Goal: Task Accomplishment & Management: Manage account settings

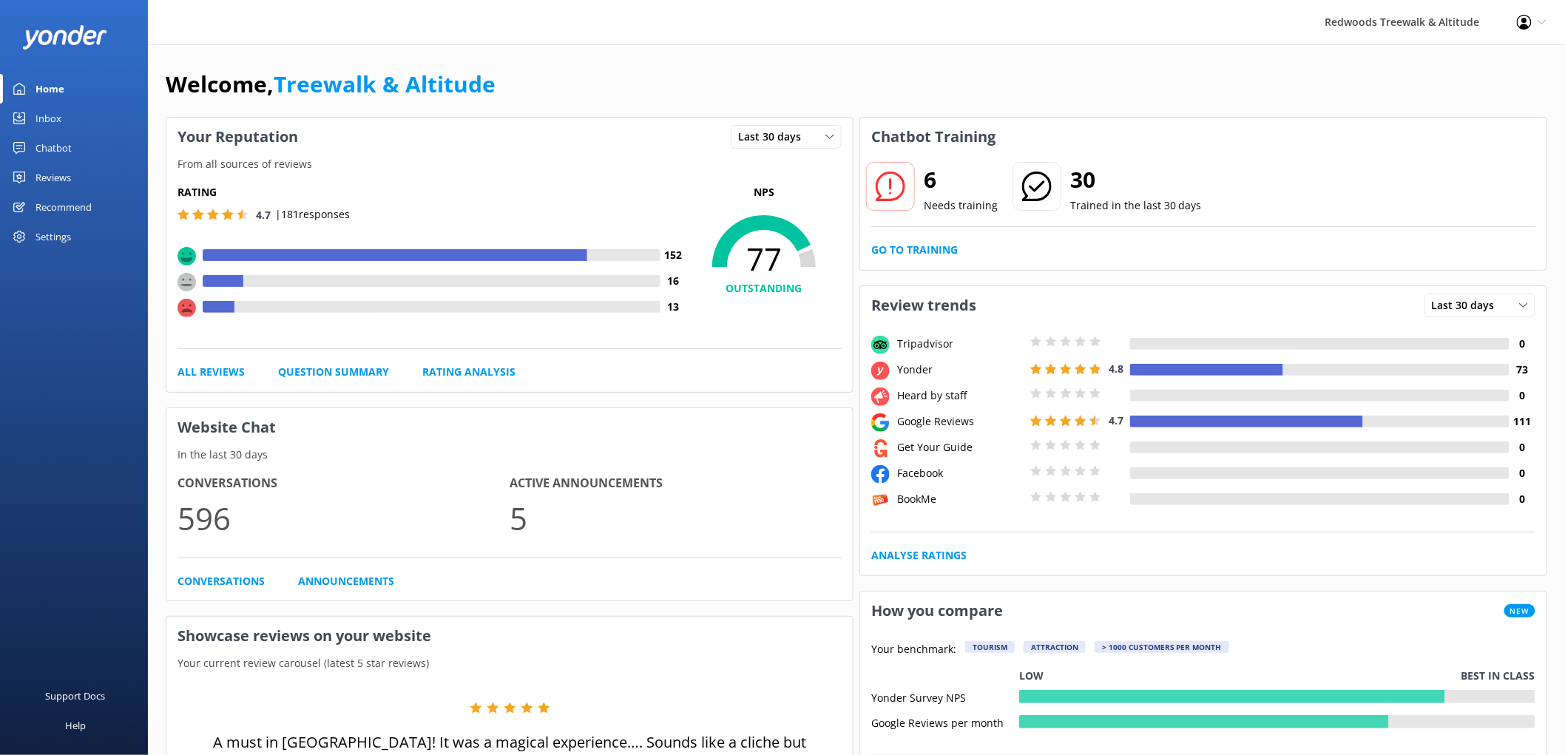
click at [48, 176] on div "Reviews" at bounding box center [52, 178] width 35 height 30
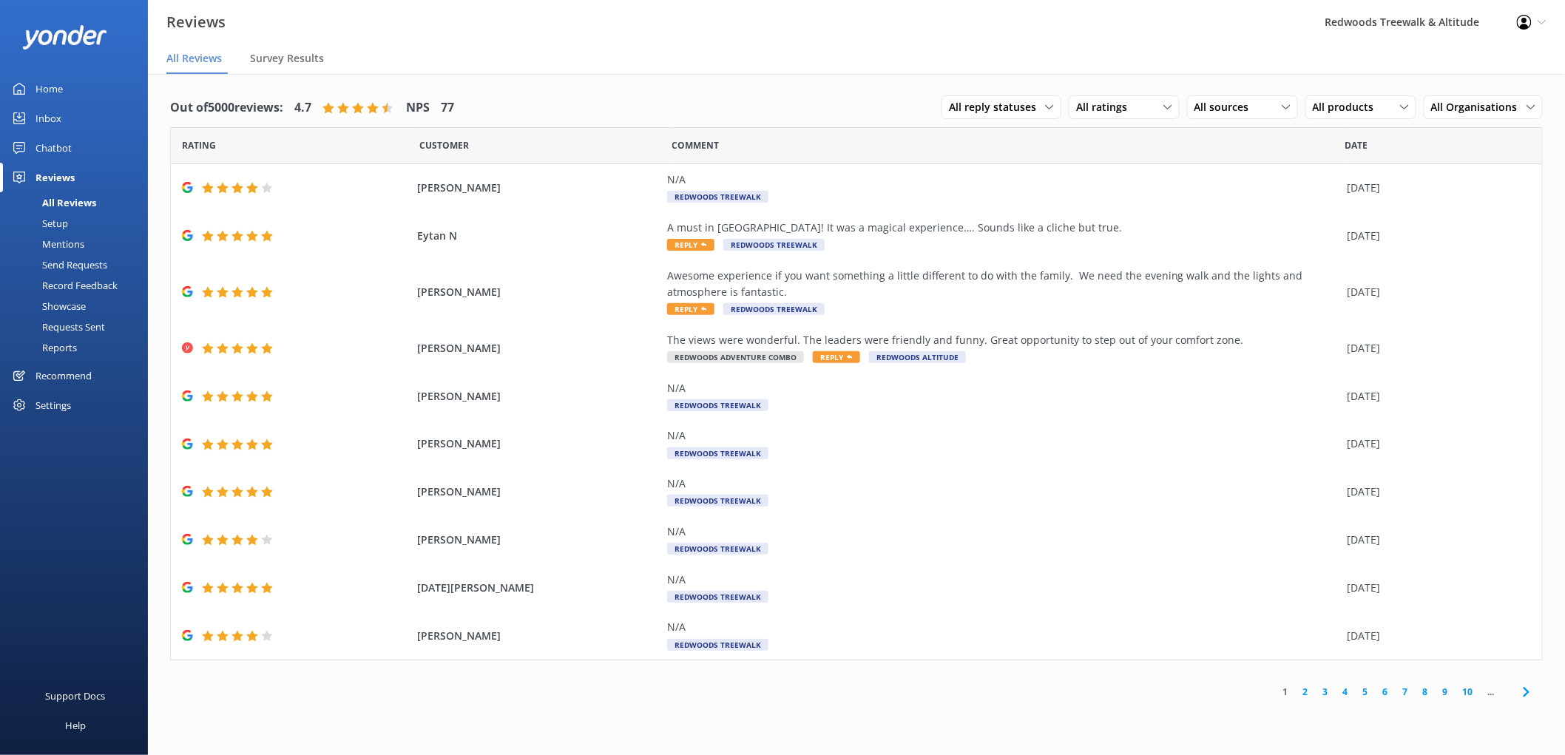
click at [75, 119] on link "Inbox" at bounding box center [74, 119] width 148 height 30
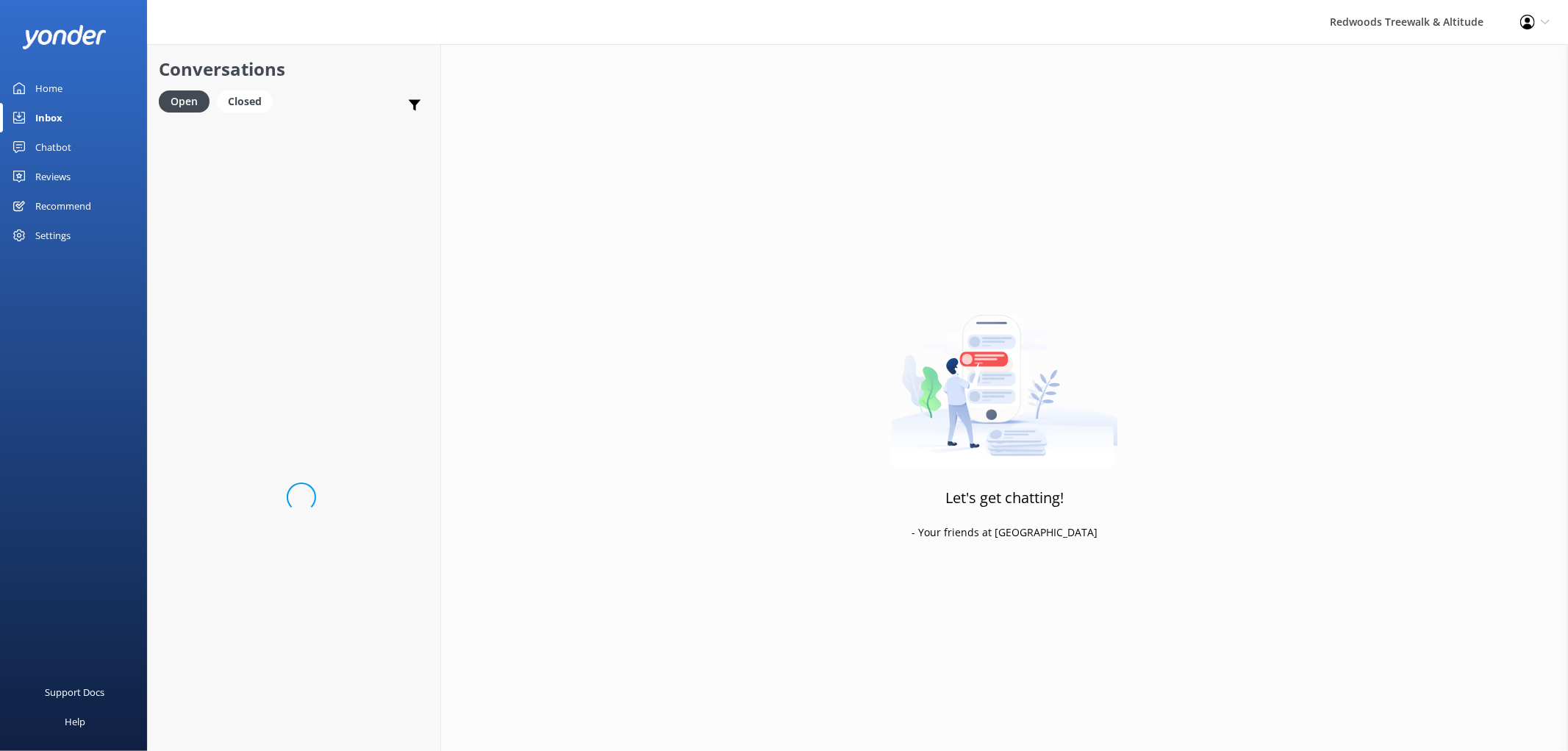
click at [75, 118] on link "Inbox" at bounding box center [74, 118] width 147 height 30
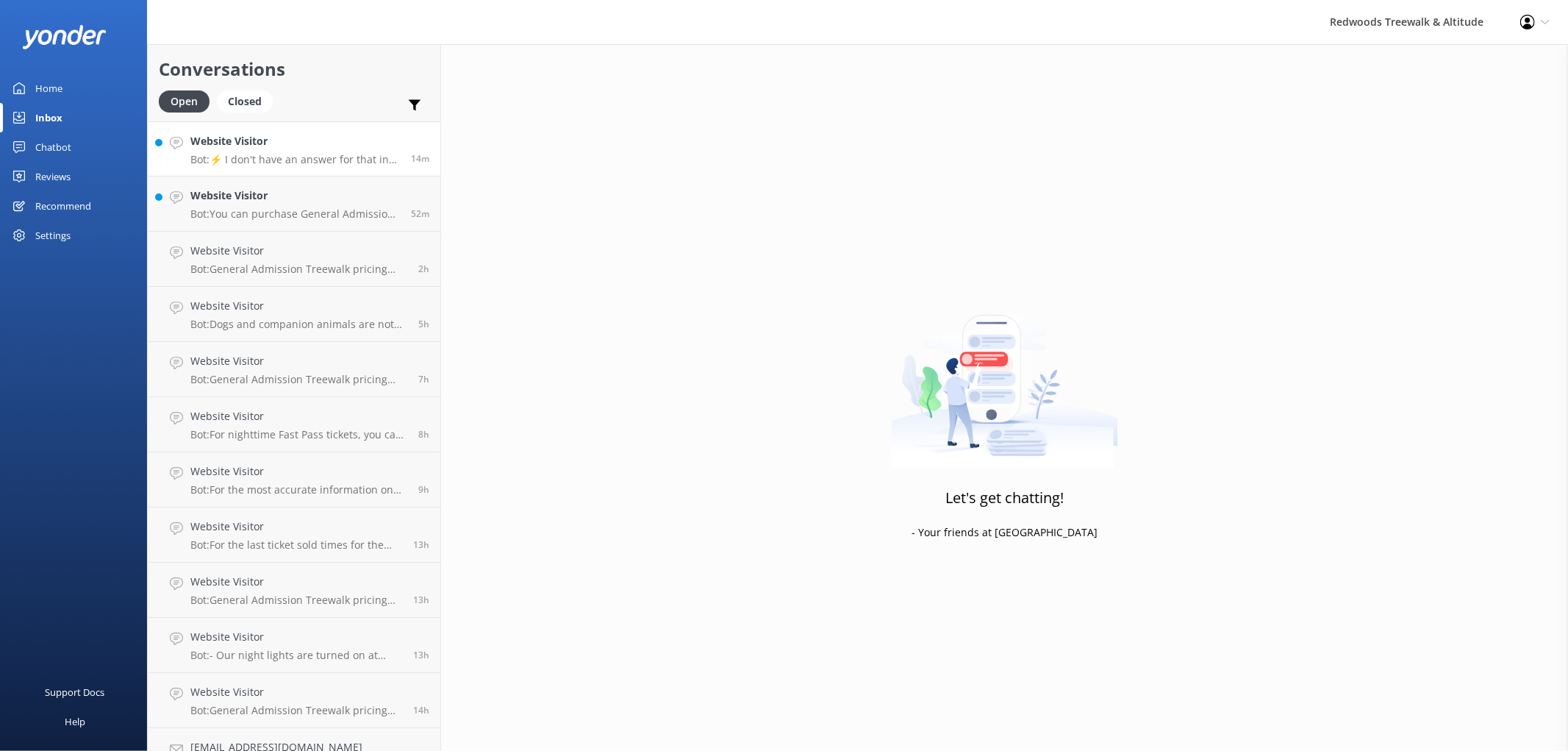
click at [243, 151] on div "Website Visitor Bot: ⚡ I don't have an answer for that in my knowledge base. Pl…" at bounding box center [295, 149] width 210 height 32
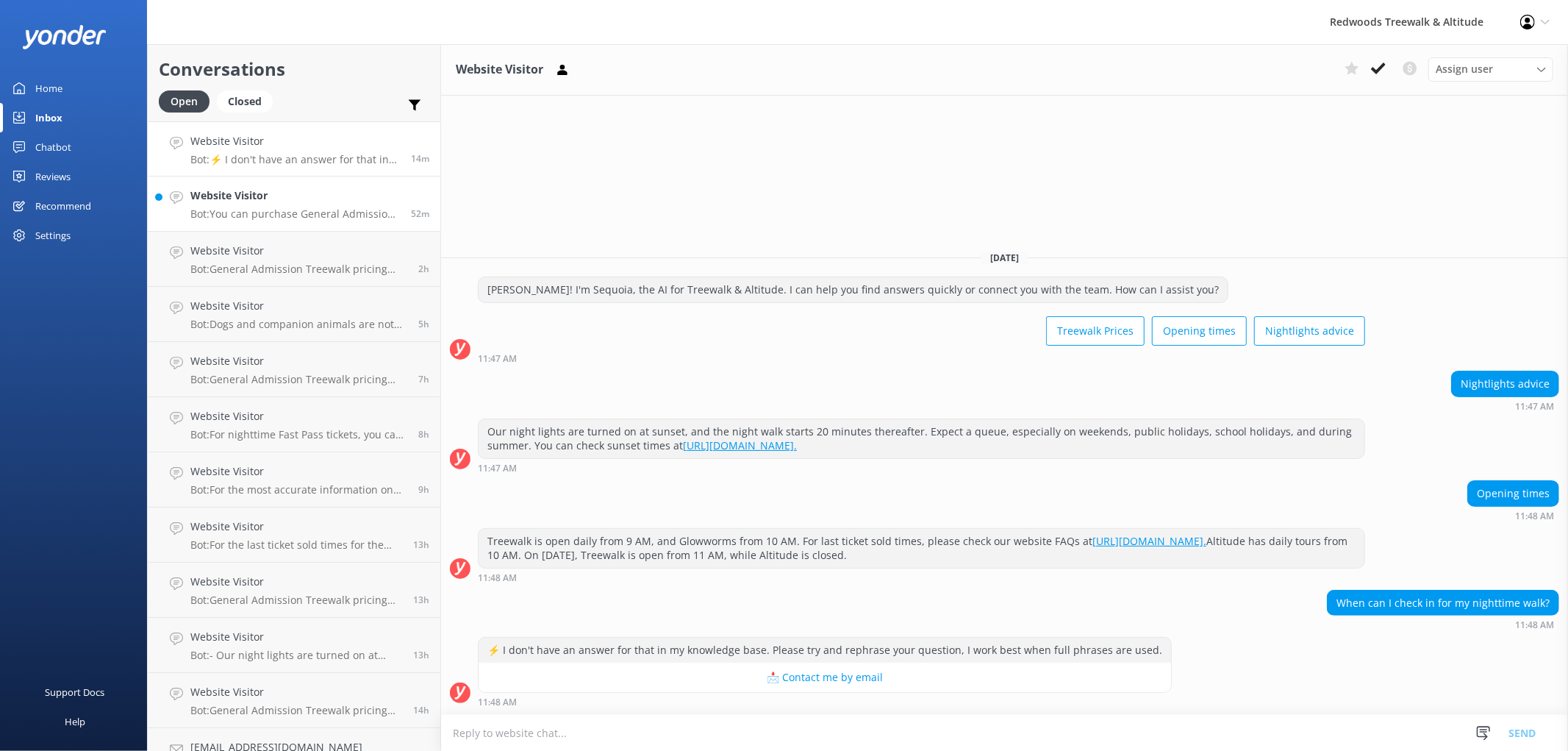
click at [266, 196] on h4 "Website Visitor" at bounding box center [295, 196] width 210 height 16
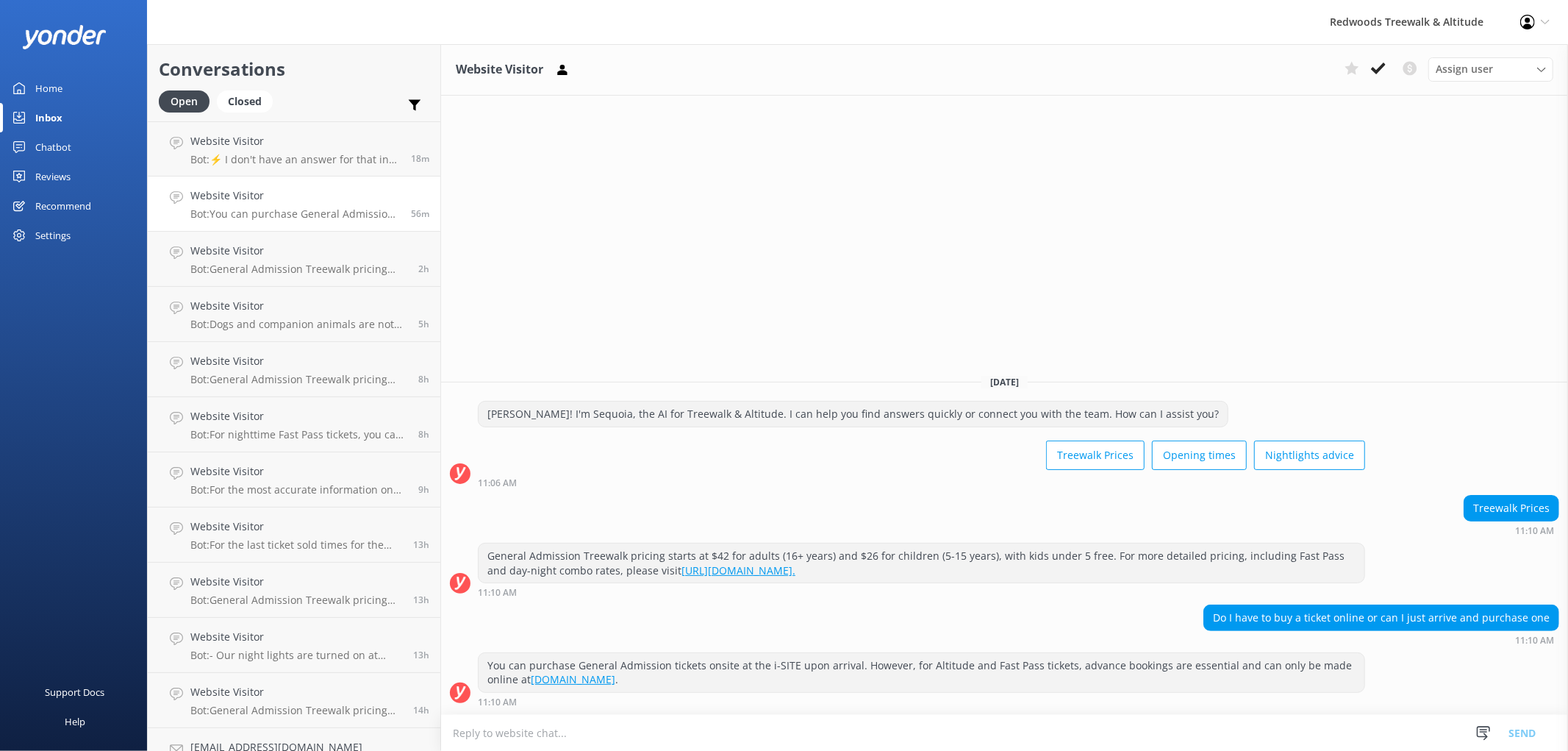
click at [40, 82] on div "Home" at bounding box center [48, 89] width 27 height 30
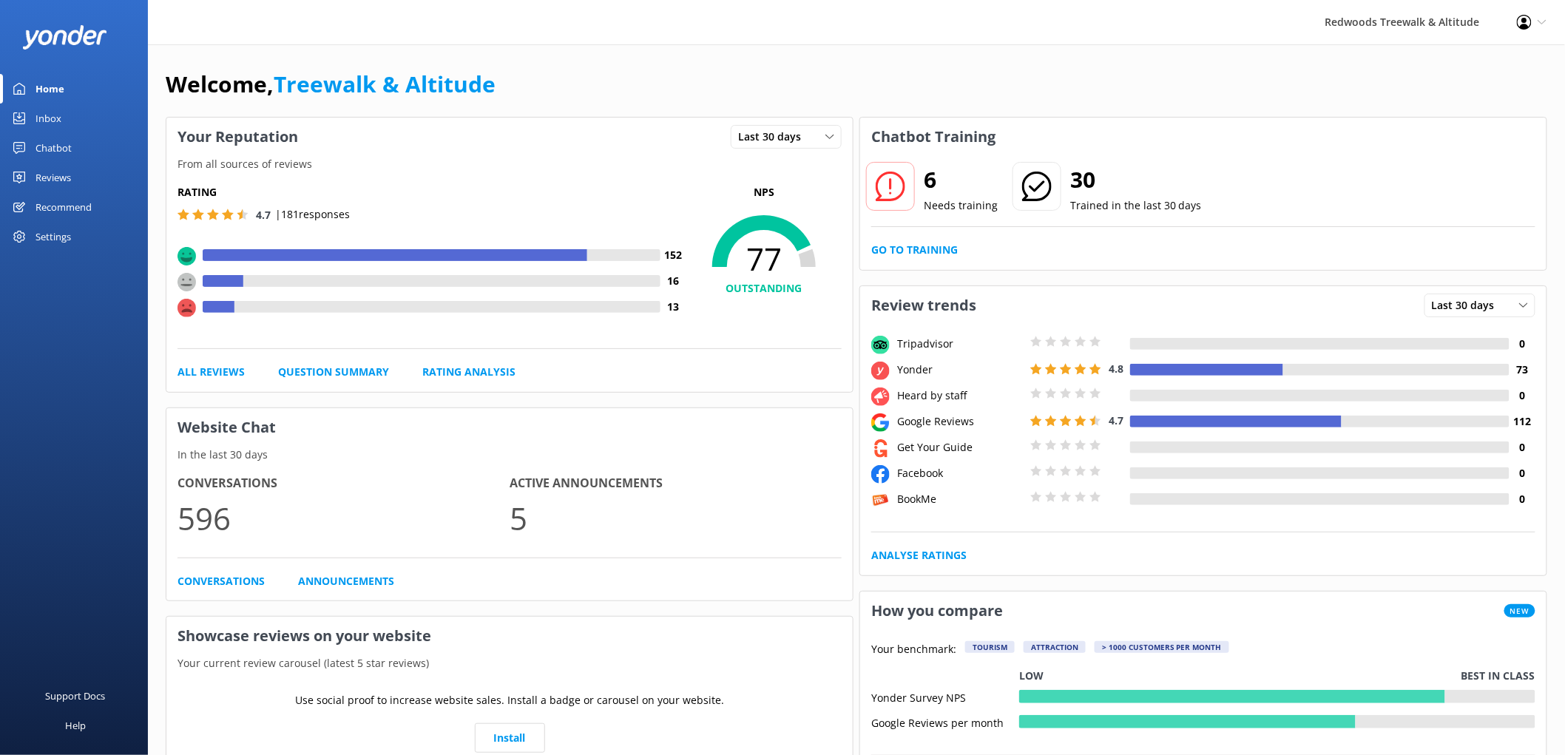
click at [72, 180] on link "Reviews" at bounding box center [74, 178] width 148 height 30
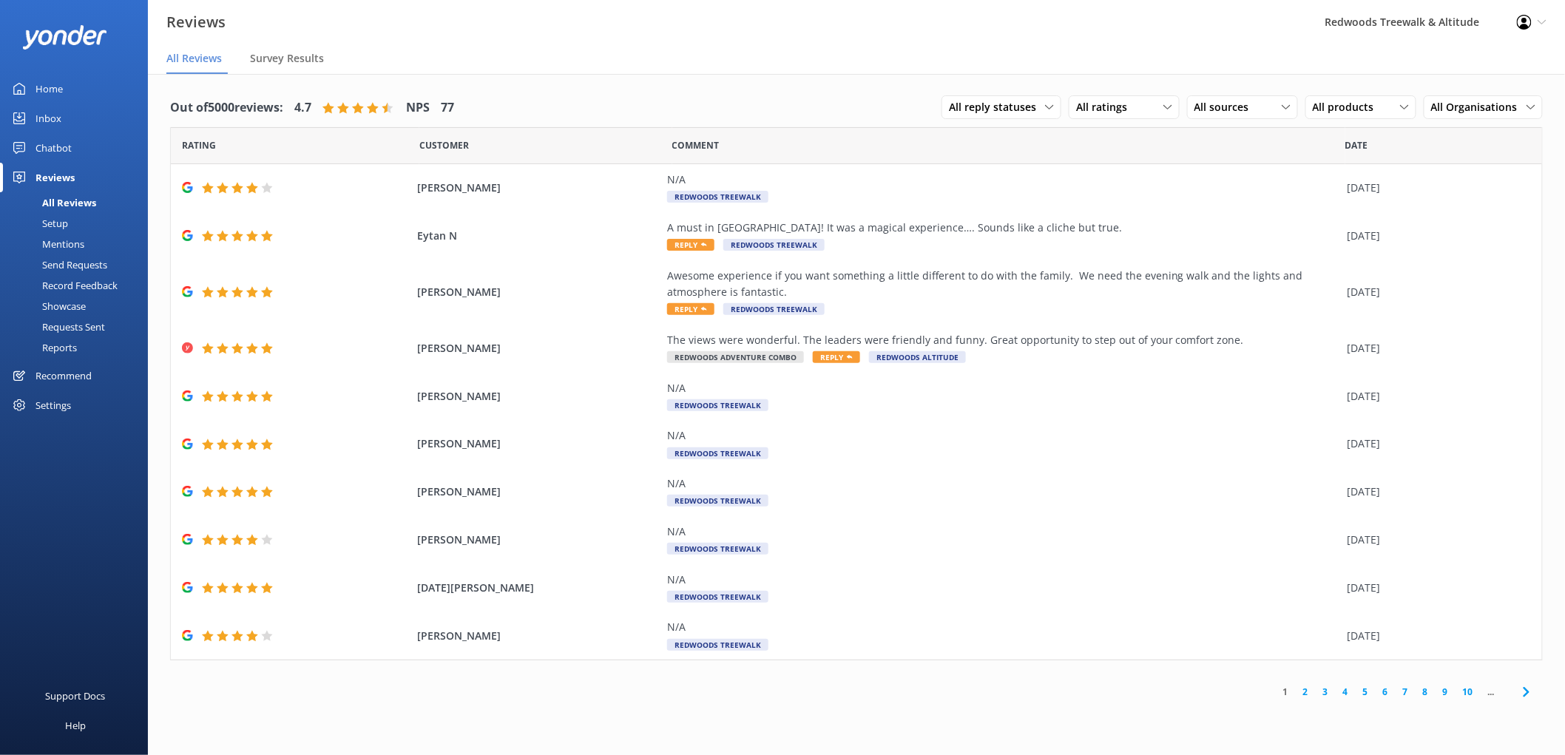
click at [1304, 689] on link "2" at bounding box center [1306, 692] width 20 height 14
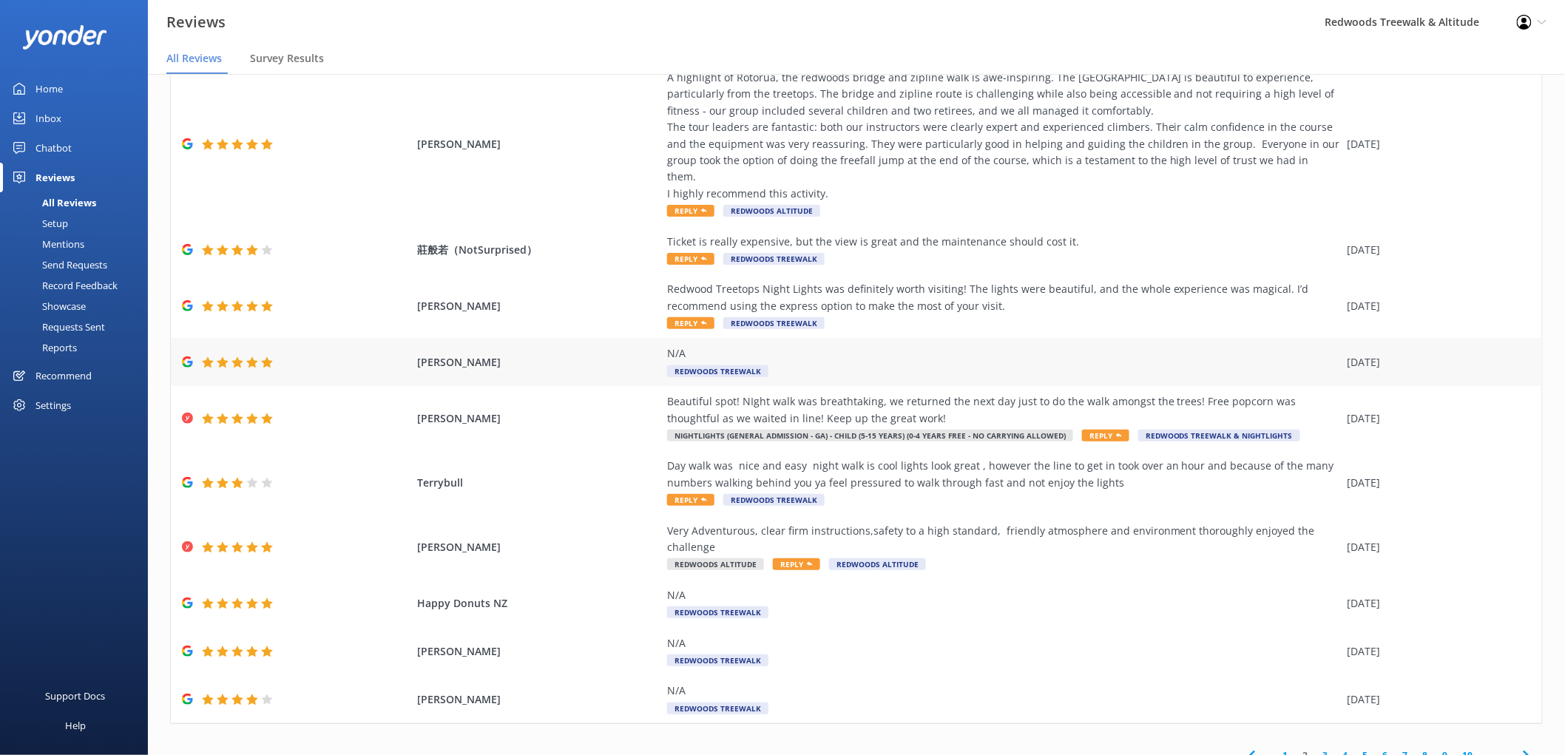
scroll to position [102, 0]
click at [1316, 748] on link "3" at bounding box center [1326, 755] width 20 height 14
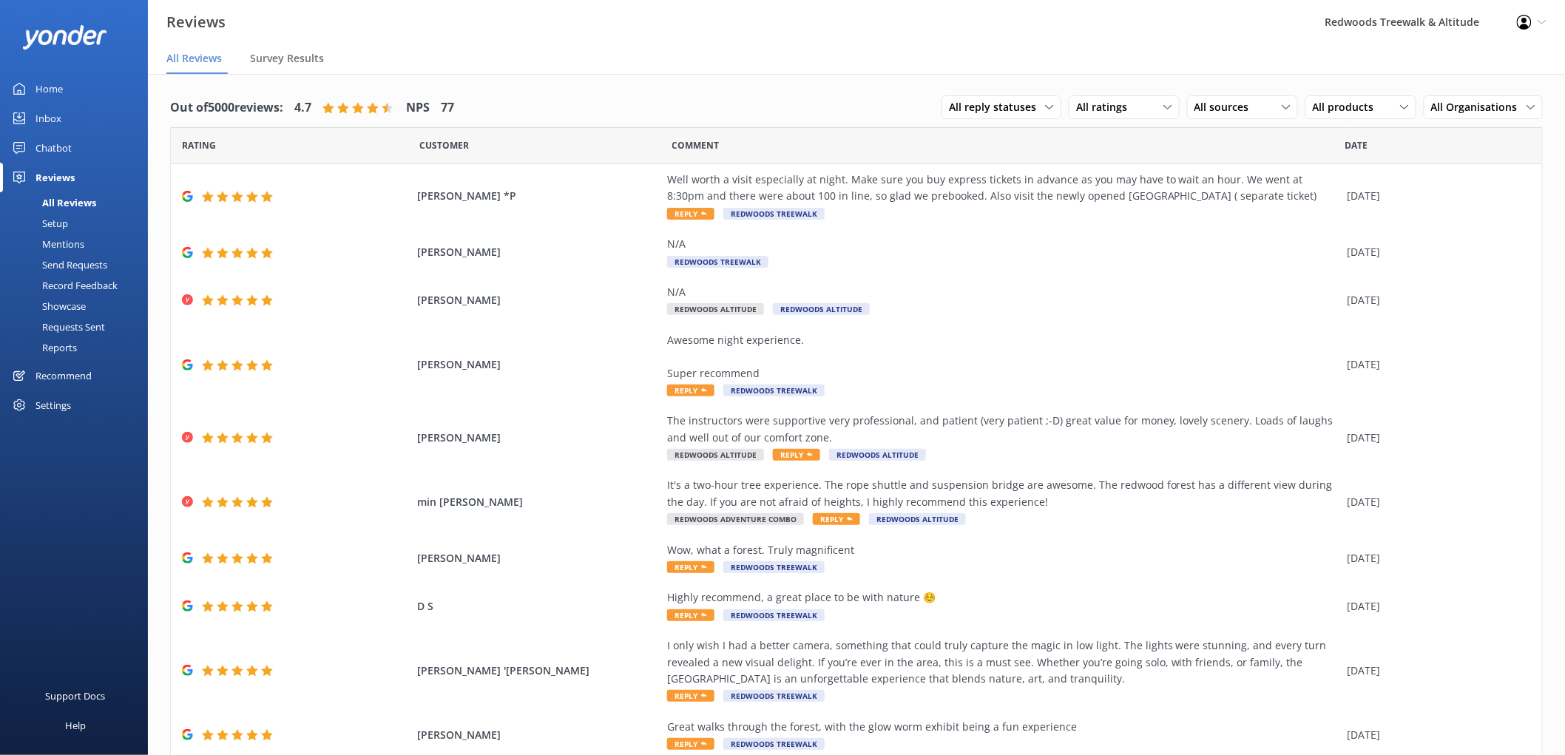
click at [69, 98] on link "Home" at bounding box center [74, 89] width 148 height 30
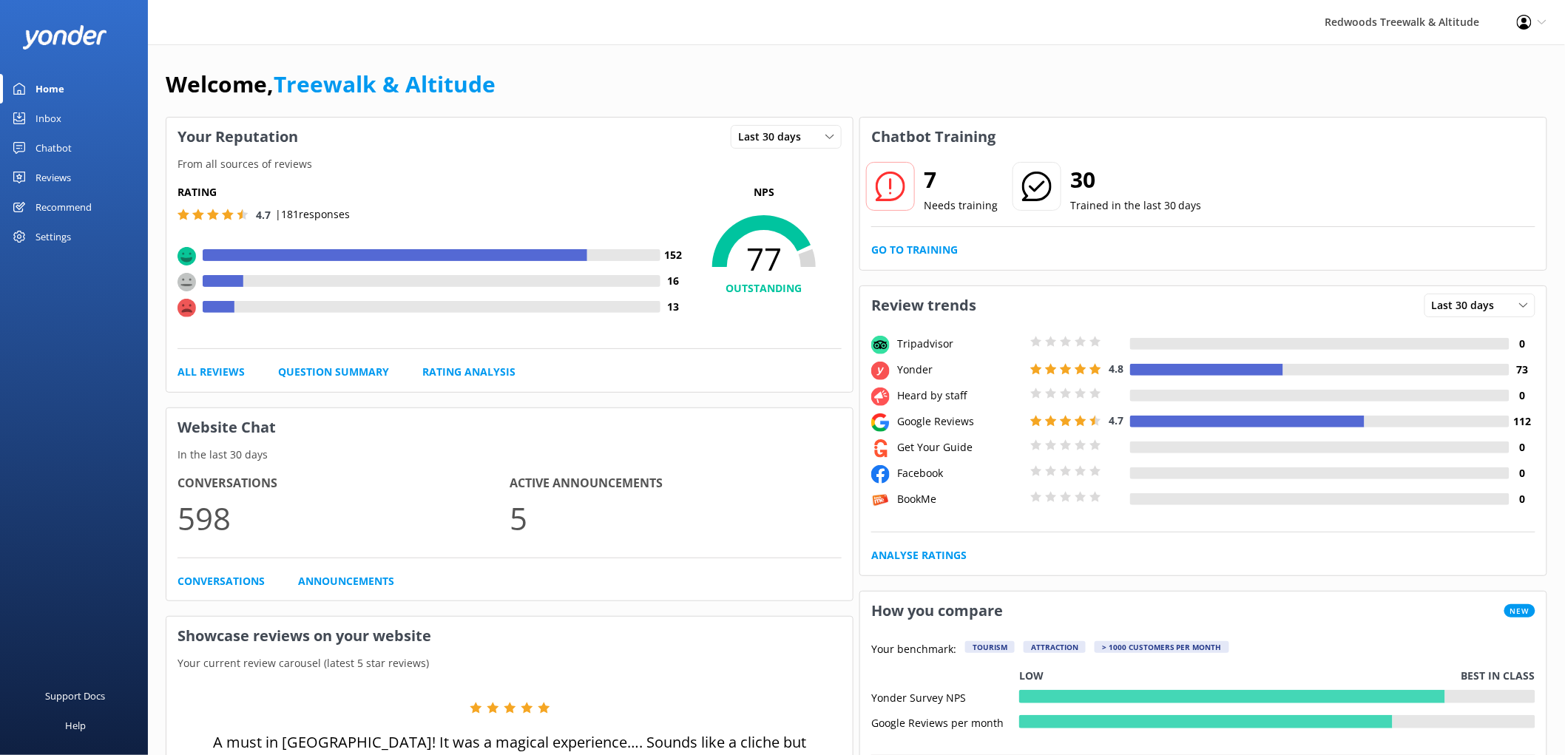
click at [80, 172] on link "Reviews" at bounding box center [74, 178] width 148 height 30
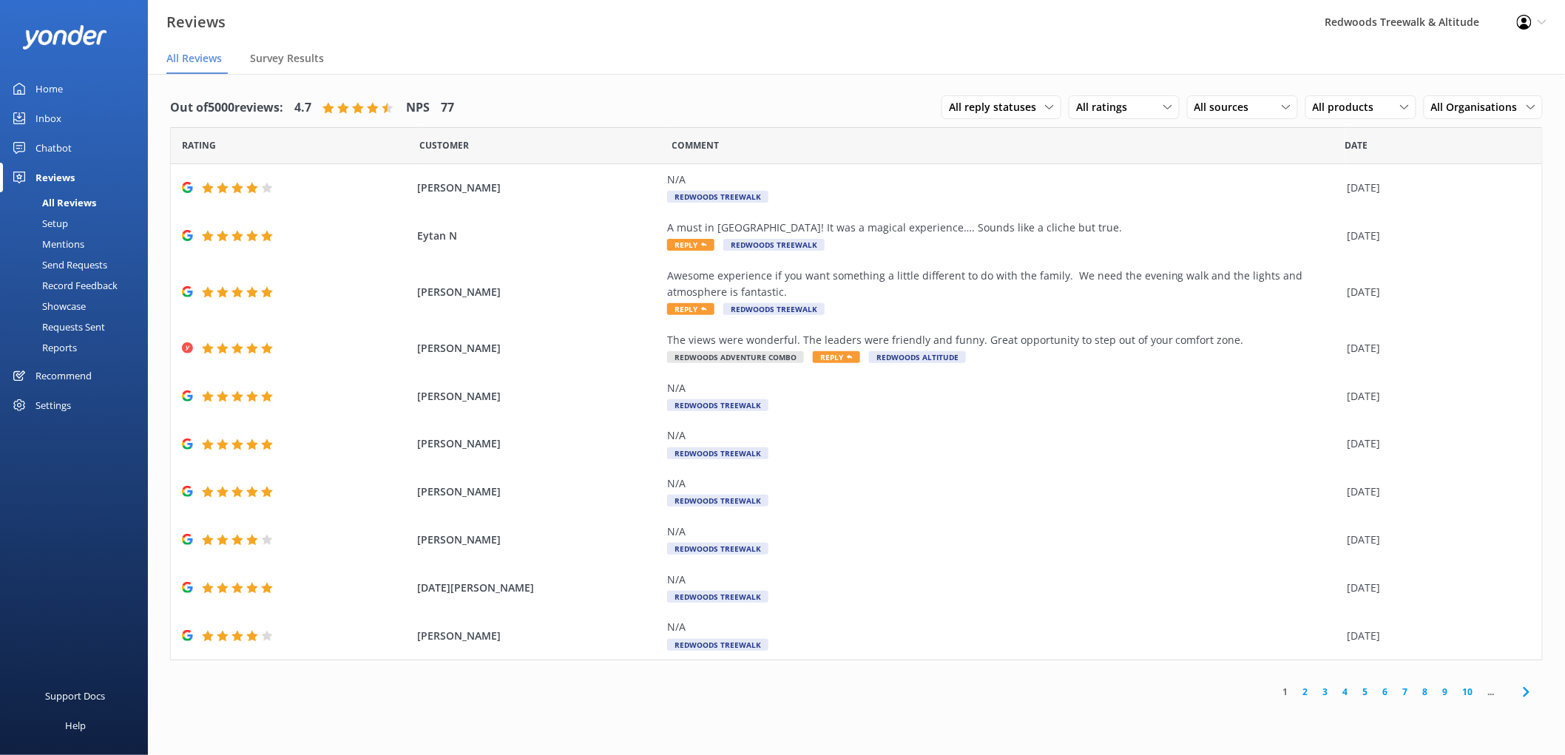
click at [1305, 688] on link "2" at bounding box center [1306, 692] width 20 height 14
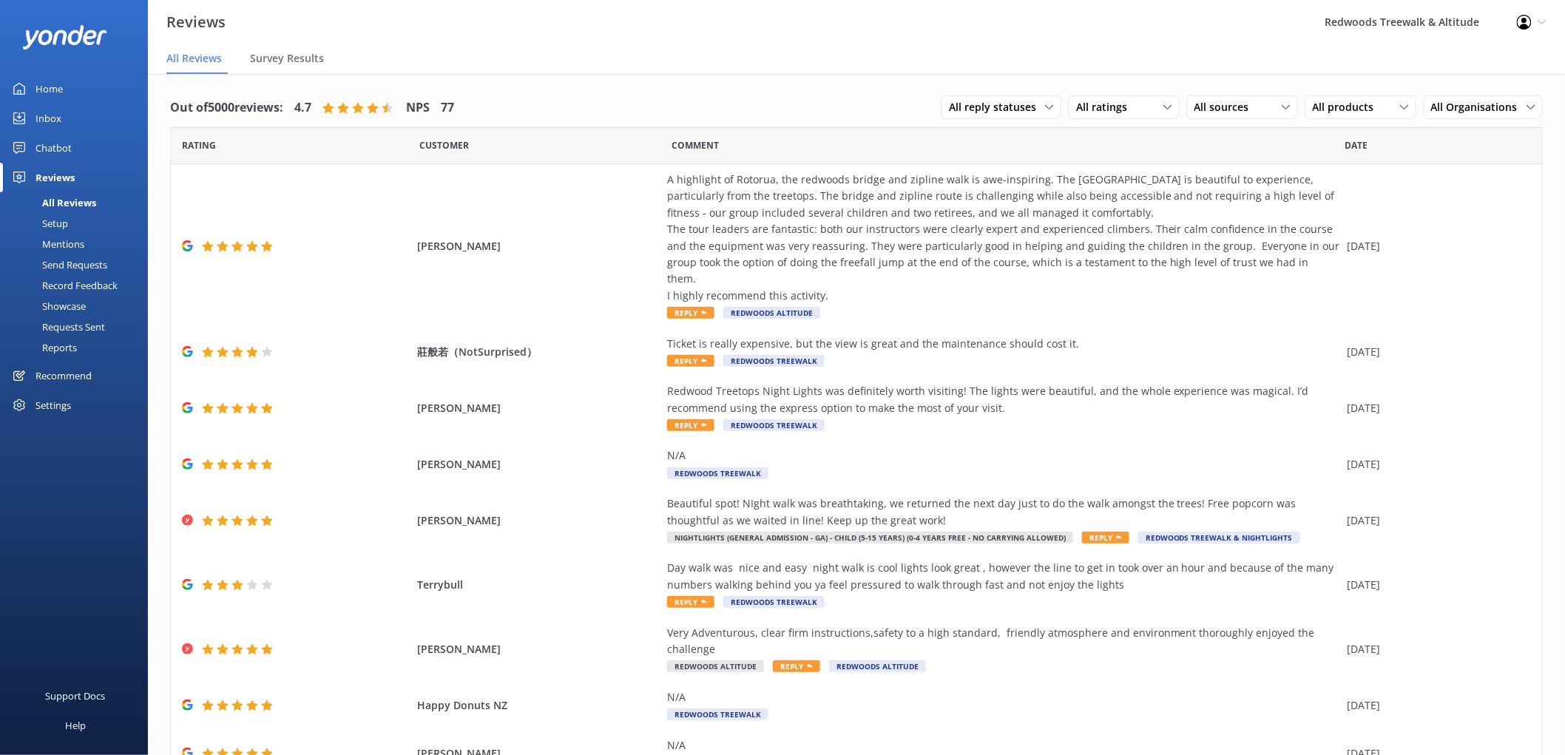
click at [57, 121] on div "Inbox" at bounding box center [48, 119] width 26 height 30
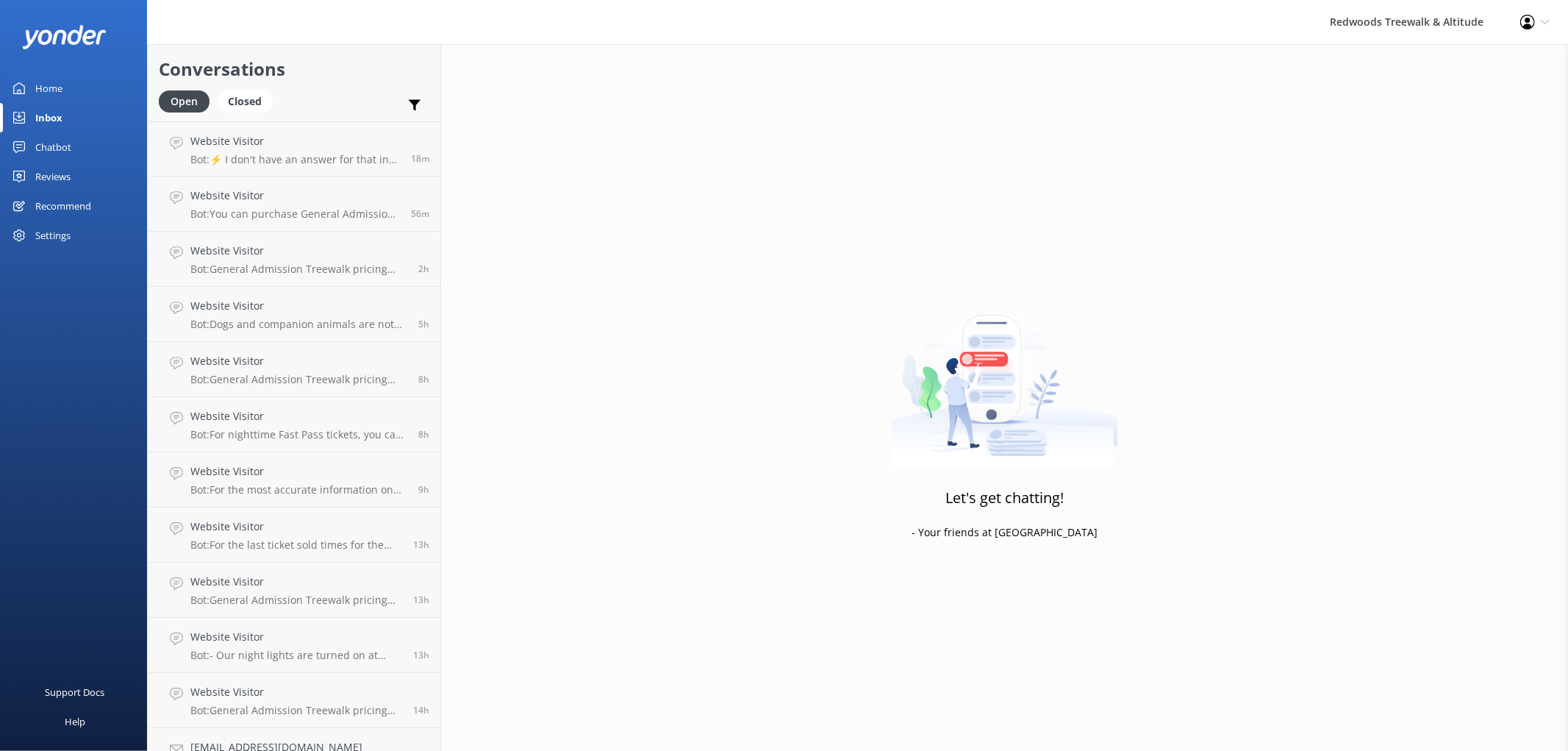
click at [89, 85] on link "Home" at bounding box center [74, 89] width 147 height 30
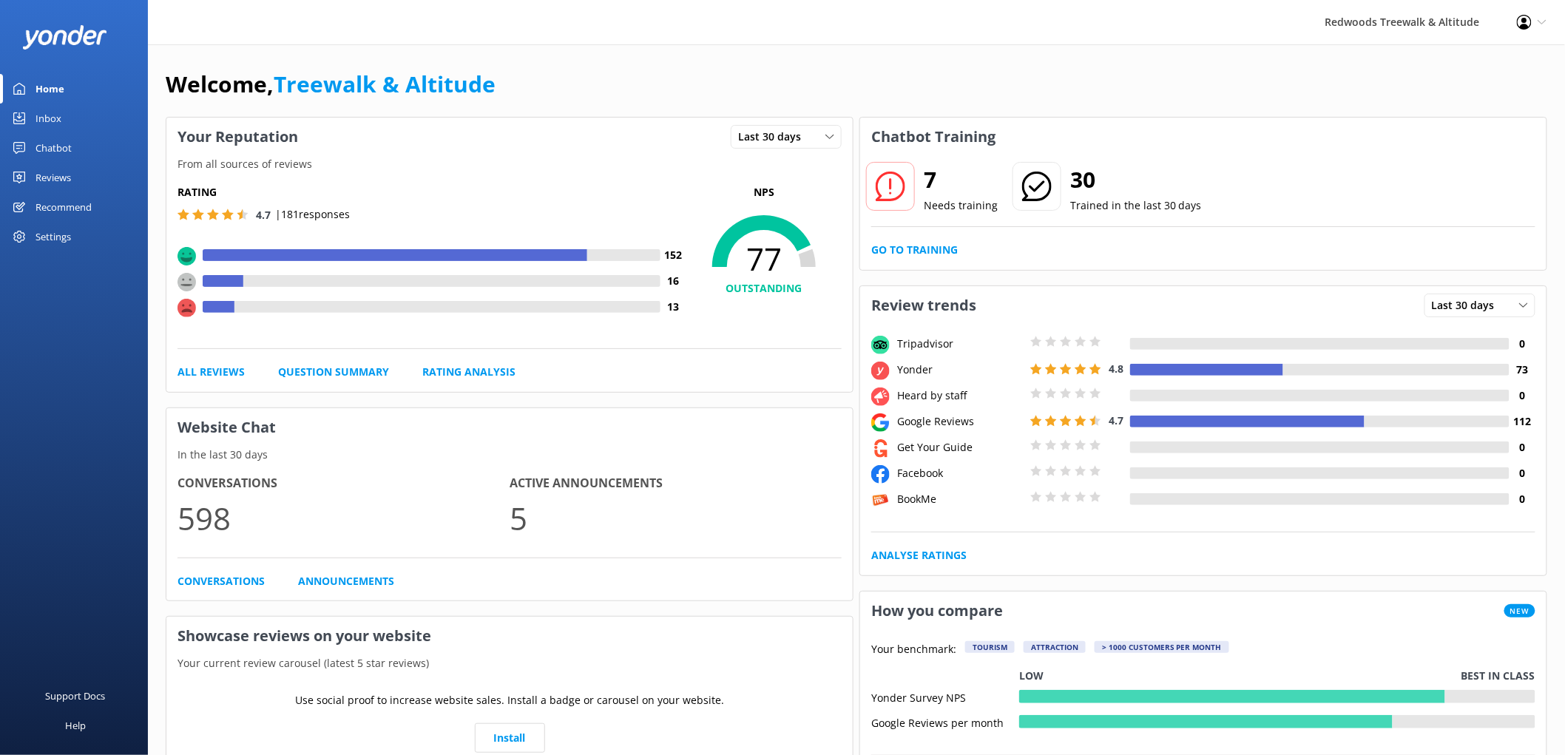
click at [80, 180] on link "Reviews" at bounding box center [74, 178] width 148 height 30
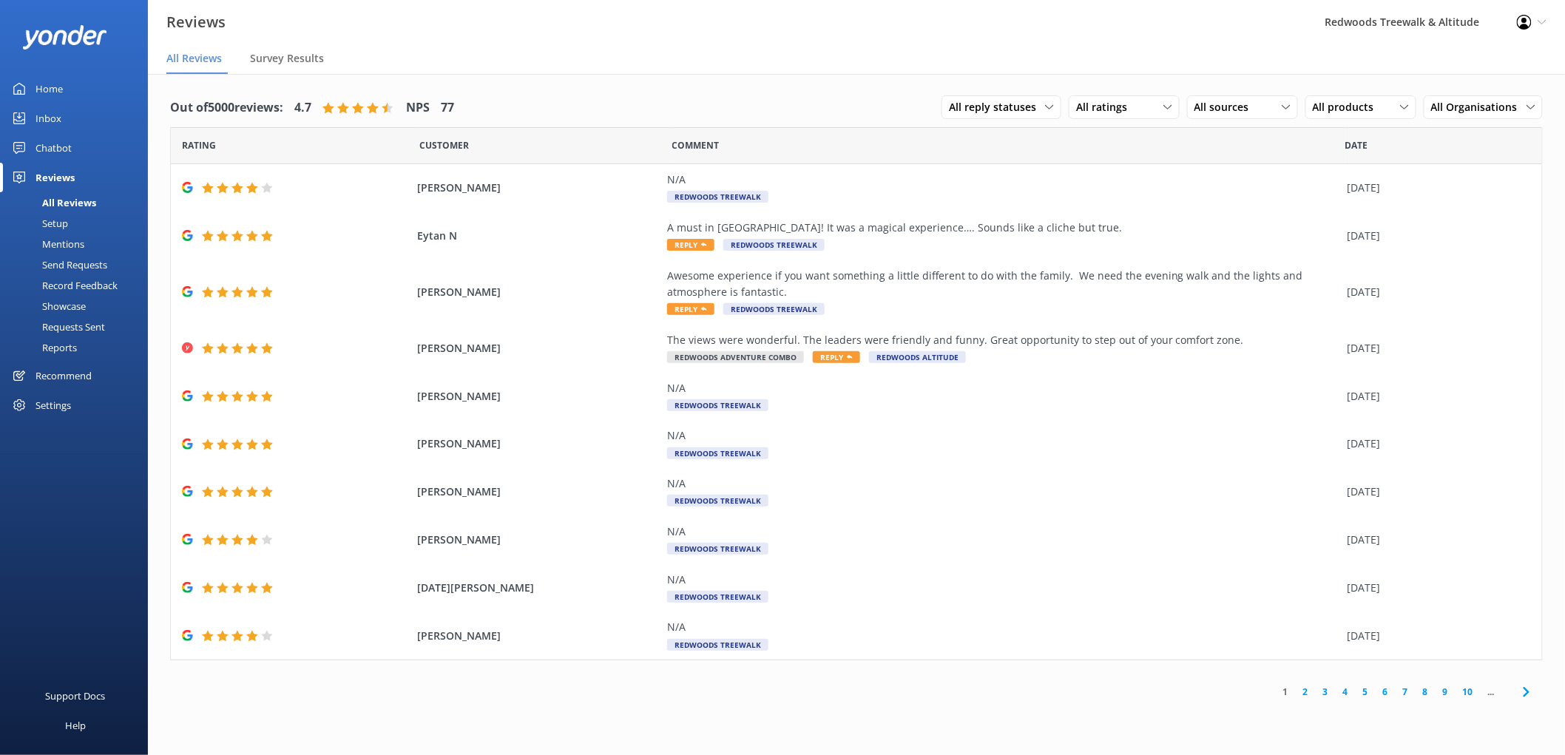
click at [80, 180] on link "Reviews" at bounding box center [74, 178] width 148 height 30
click at [82, 112] on link "Inbox" at bounding box center [74, 119] width 148 height 30
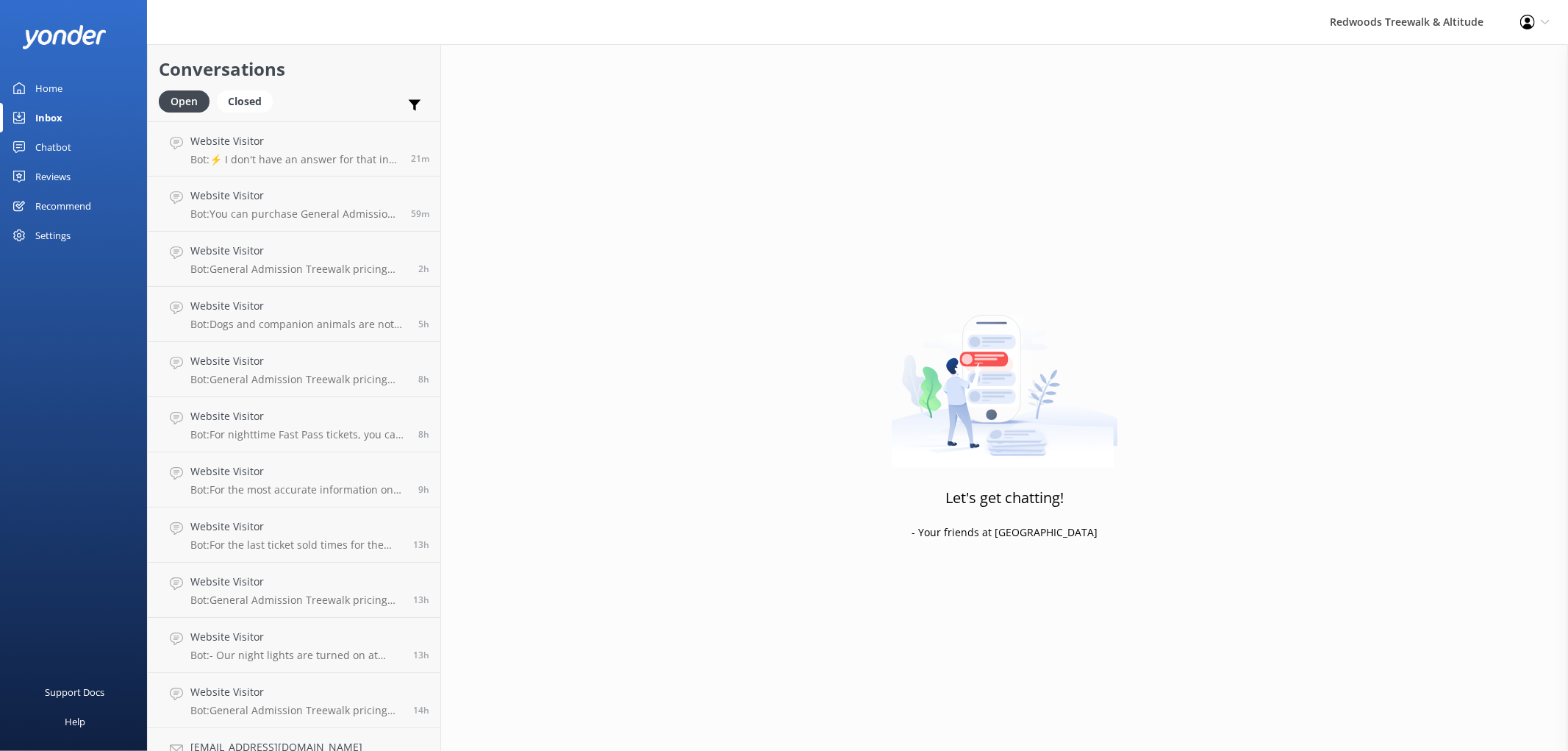
click at [64, 182] on div "Reviews" at bounding box center [52, 177] width 35 height 30
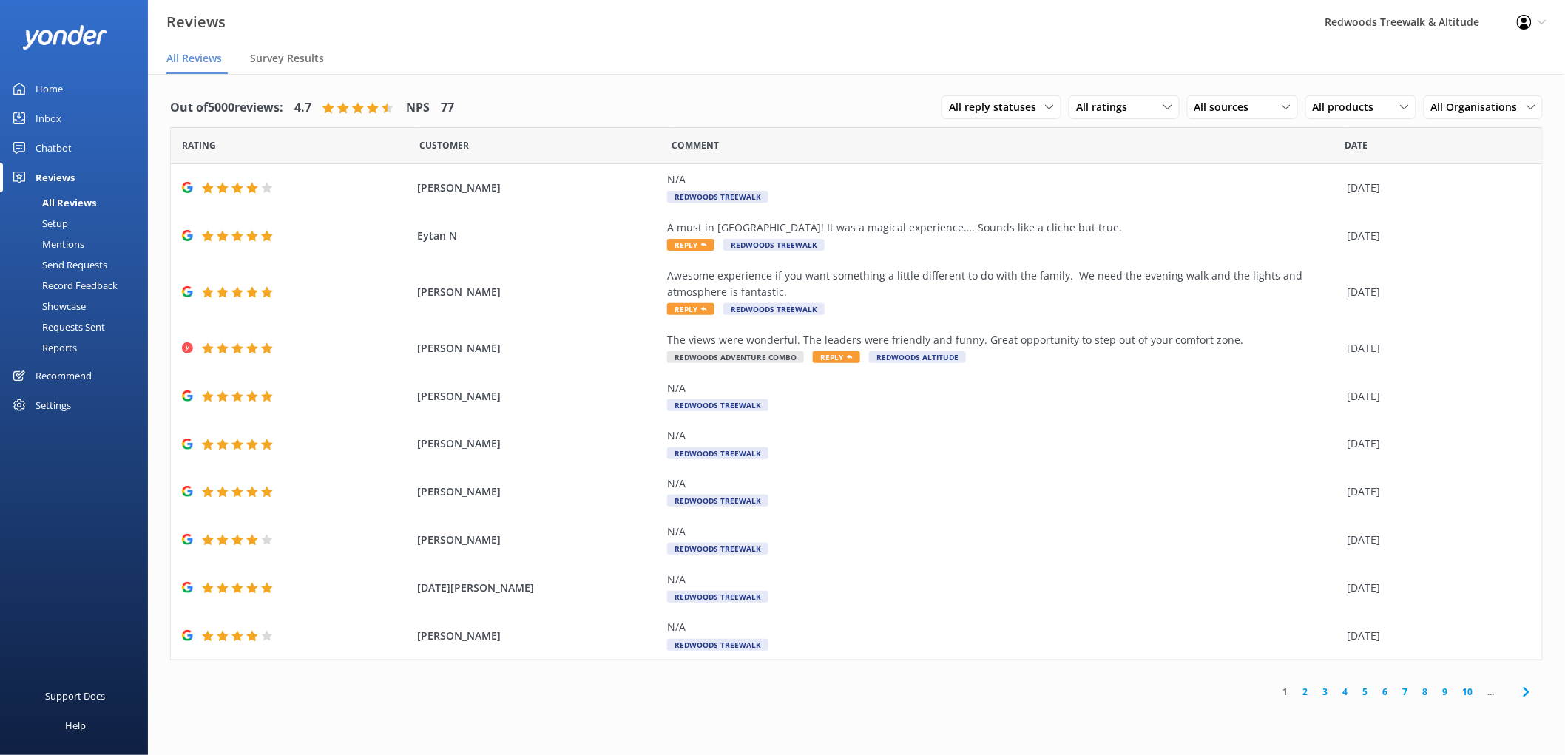
click at [1302, 692] on link "2" at bounding box center [1306, 692] width 20 height 14
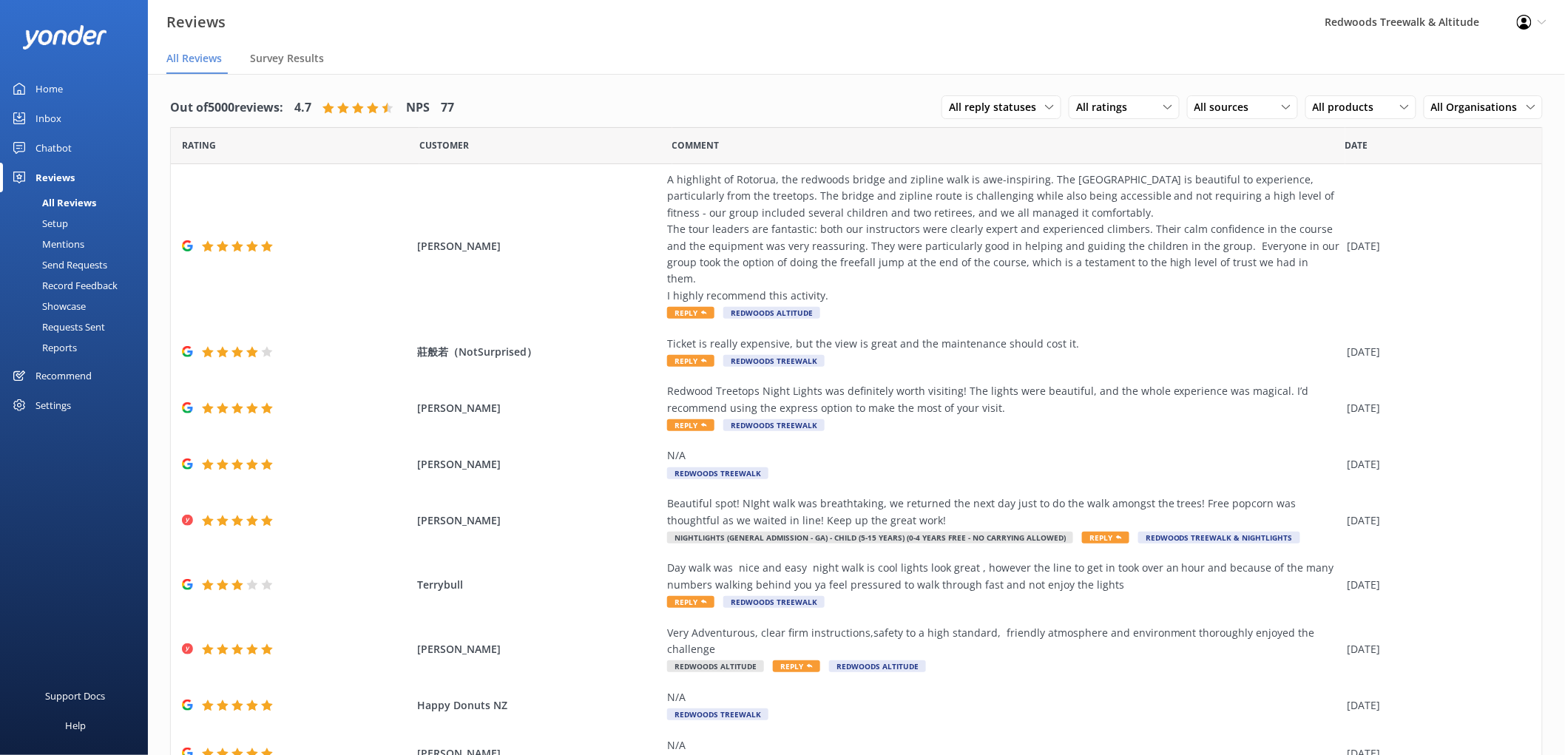
click at [61, 91] on div "Home" at bounding box center [48, 89] width 27 height 30
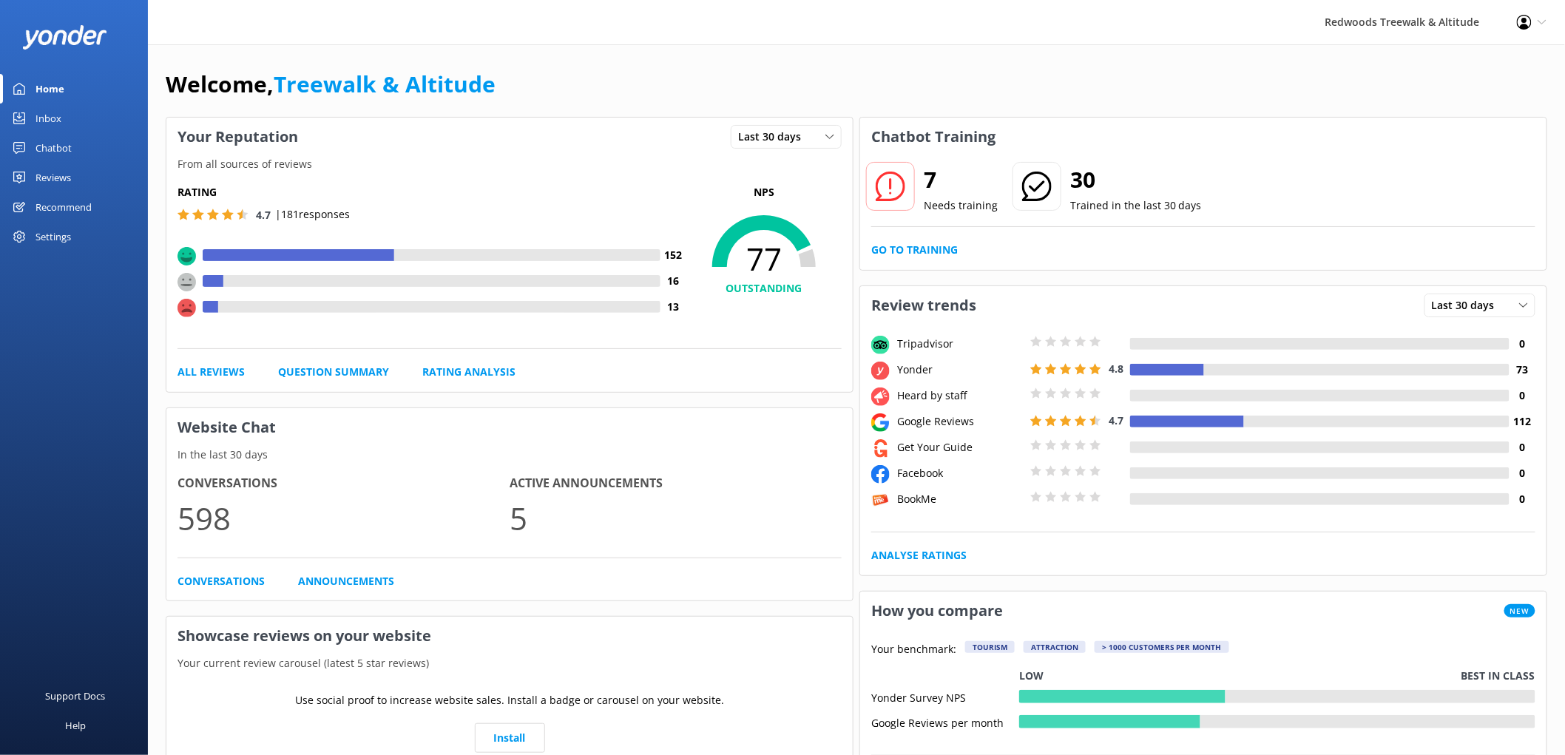
click at [64, 121] on link "Inbox" at bounding box center [74, 119] width 148 height 30
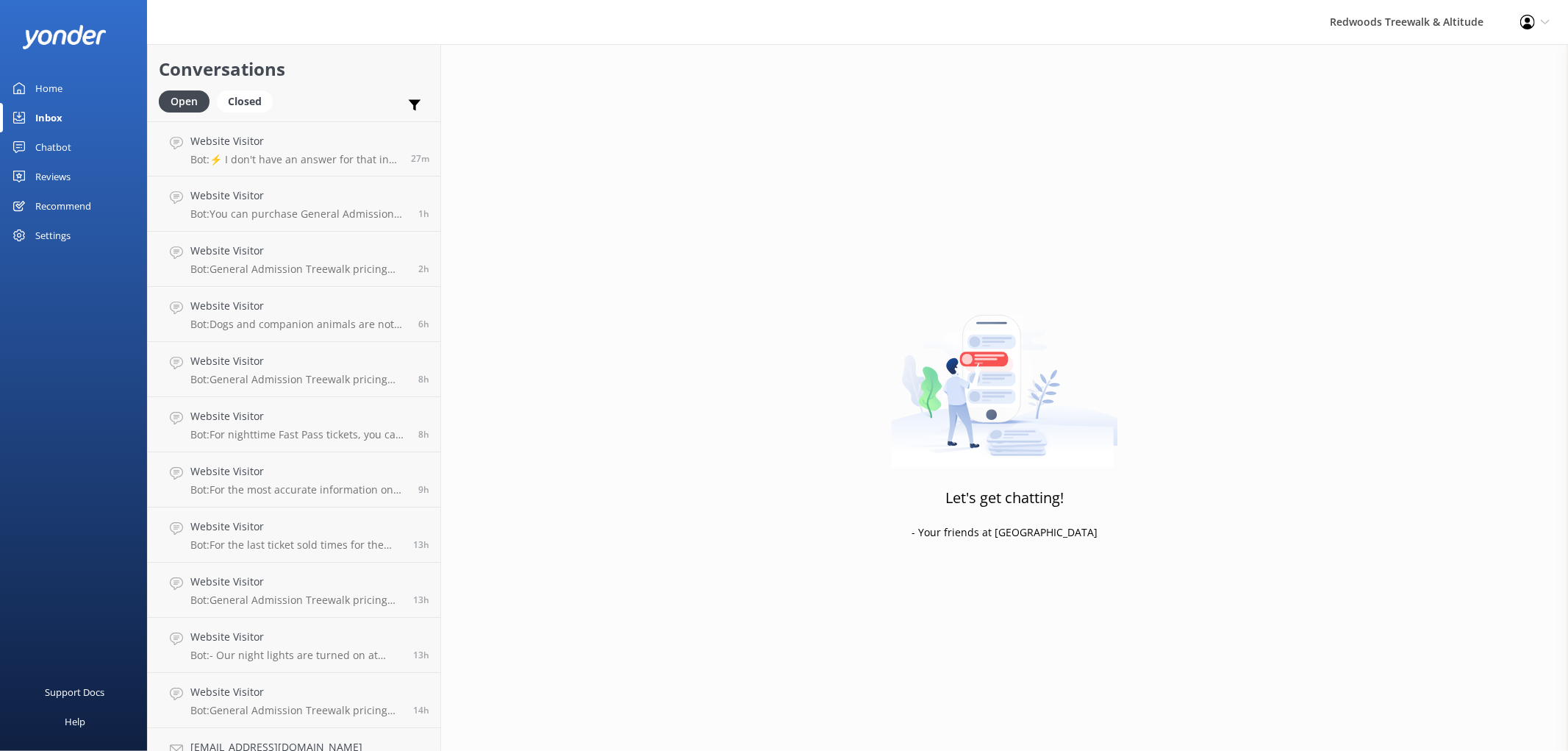
click at [75, 178] on link "Reviews" at bounding box center [74, 177] width 147 height 30
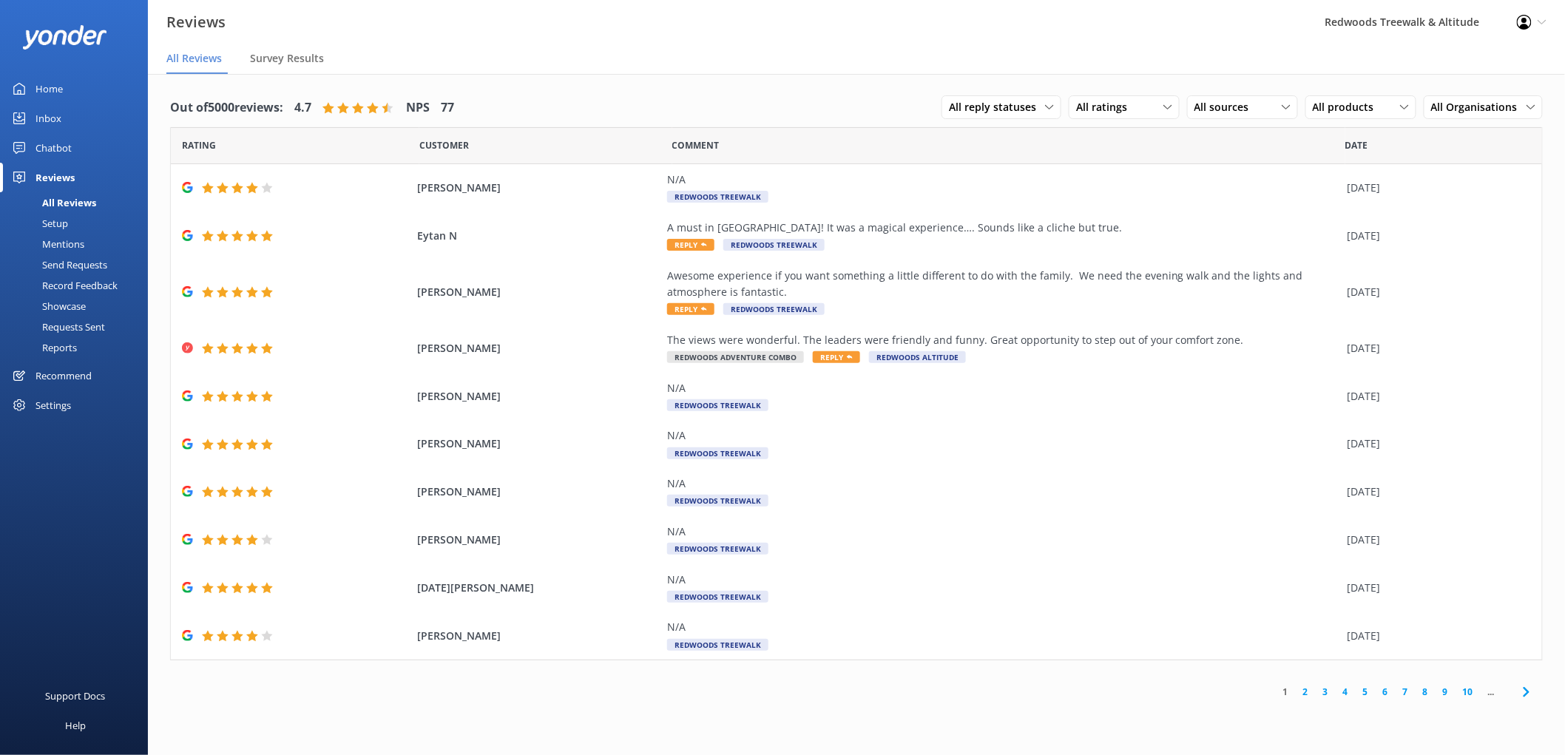
click at [81, 87] on link "Home" at bounding box center [74, 89] width 148 height 30
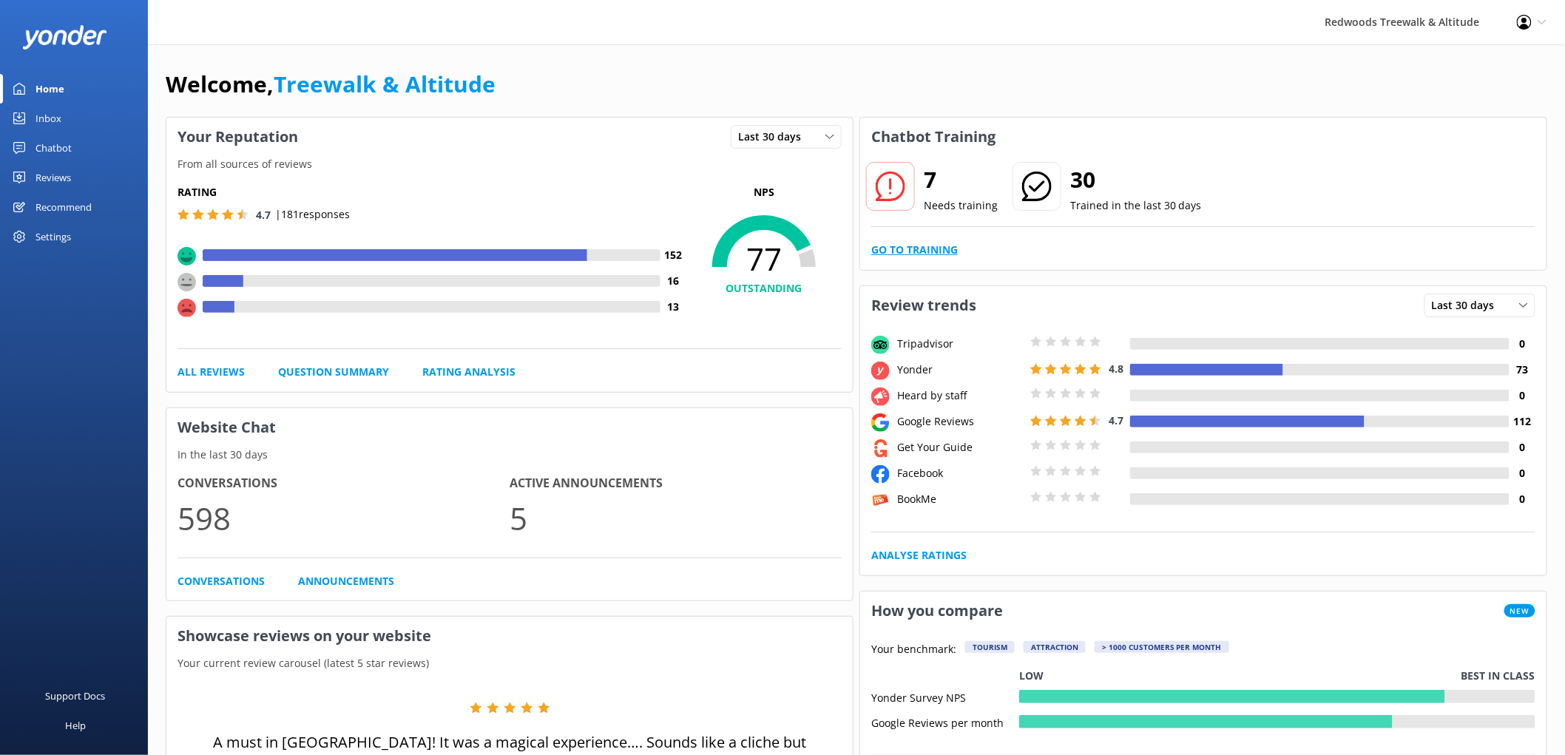
click at [934, 252] on link "Go to Training" at bounding box center [914, 250] width 87 height 16
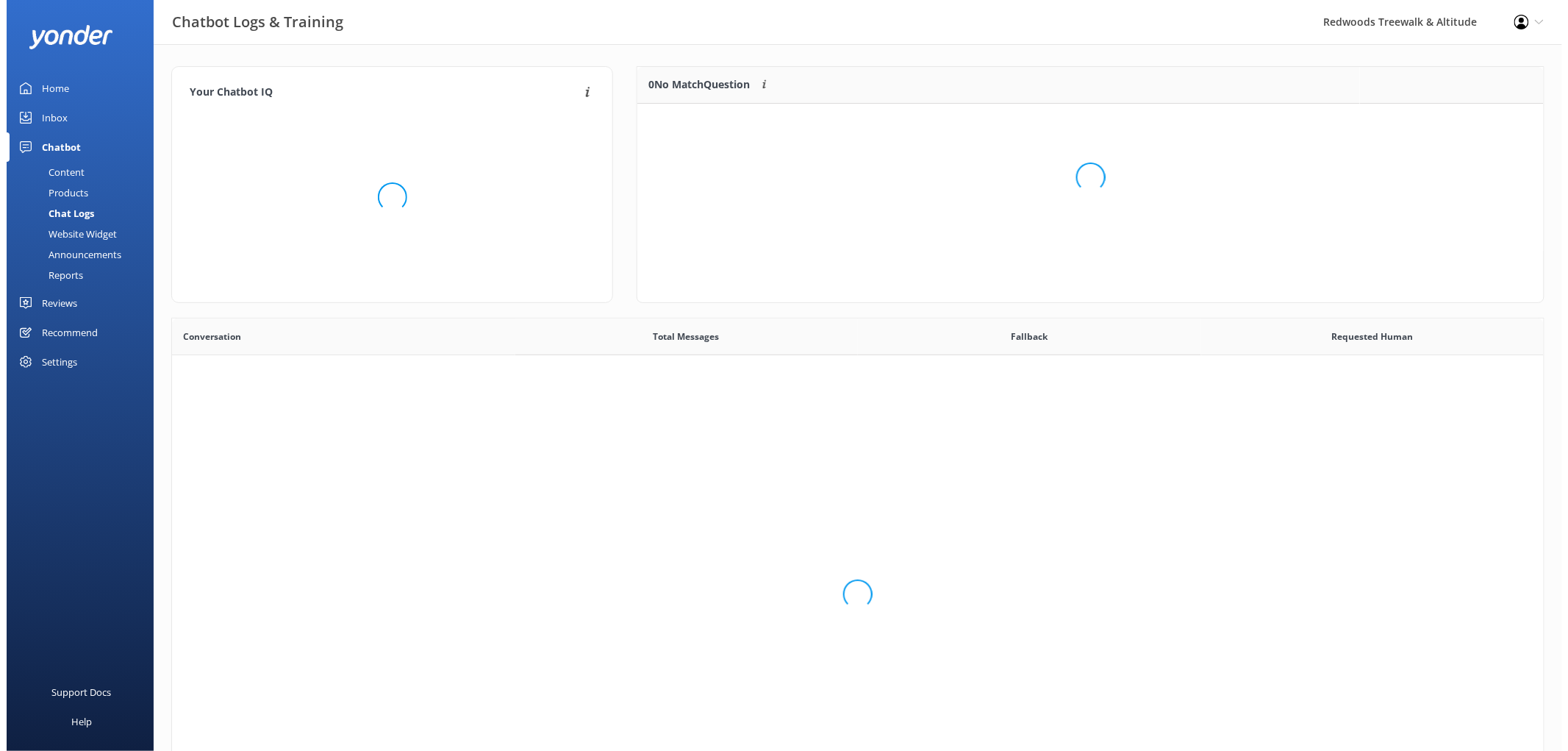
scroll to position [503, 1360]
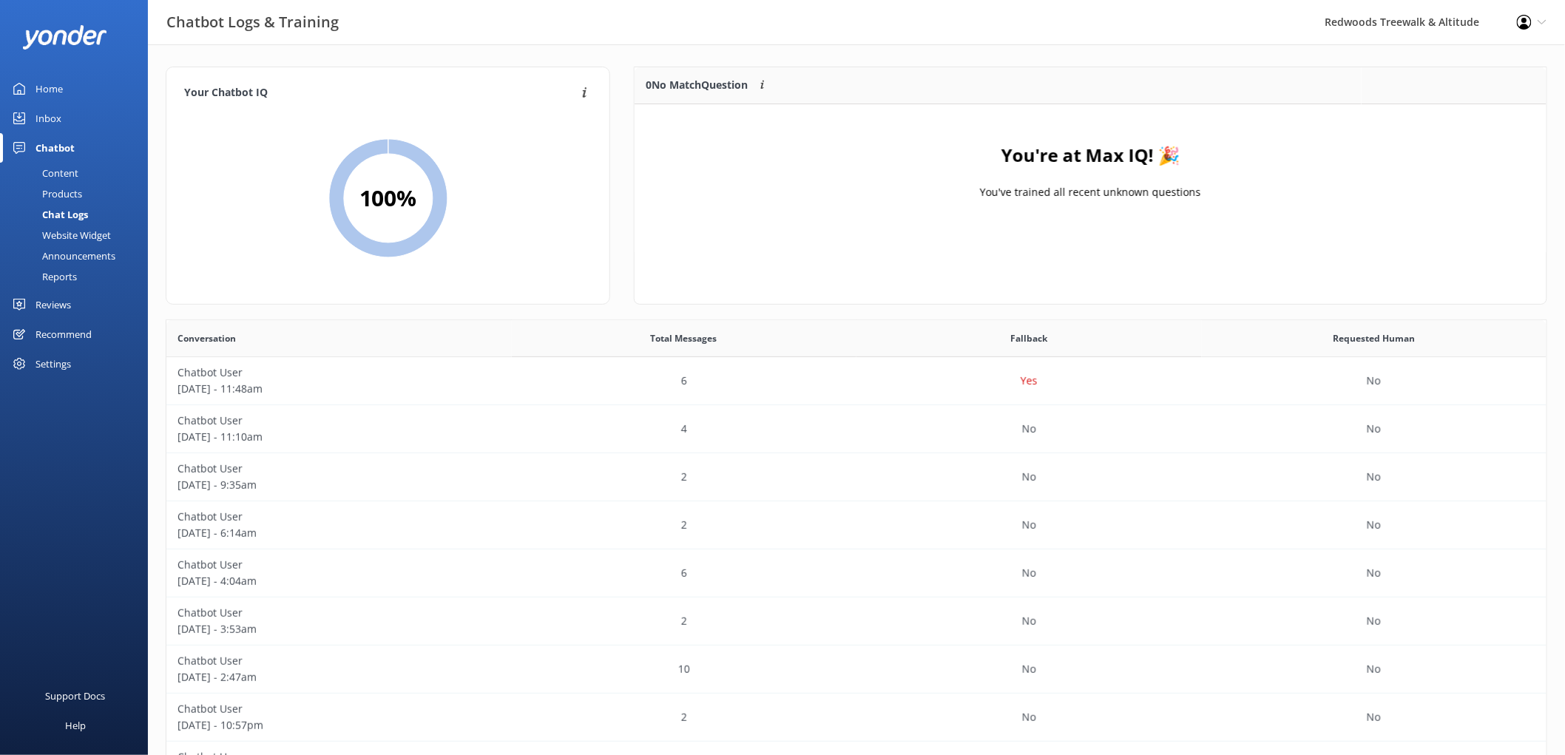
click at [79, 117] on link "Inbox" at bounding box center [74, 119] width 148 height 30
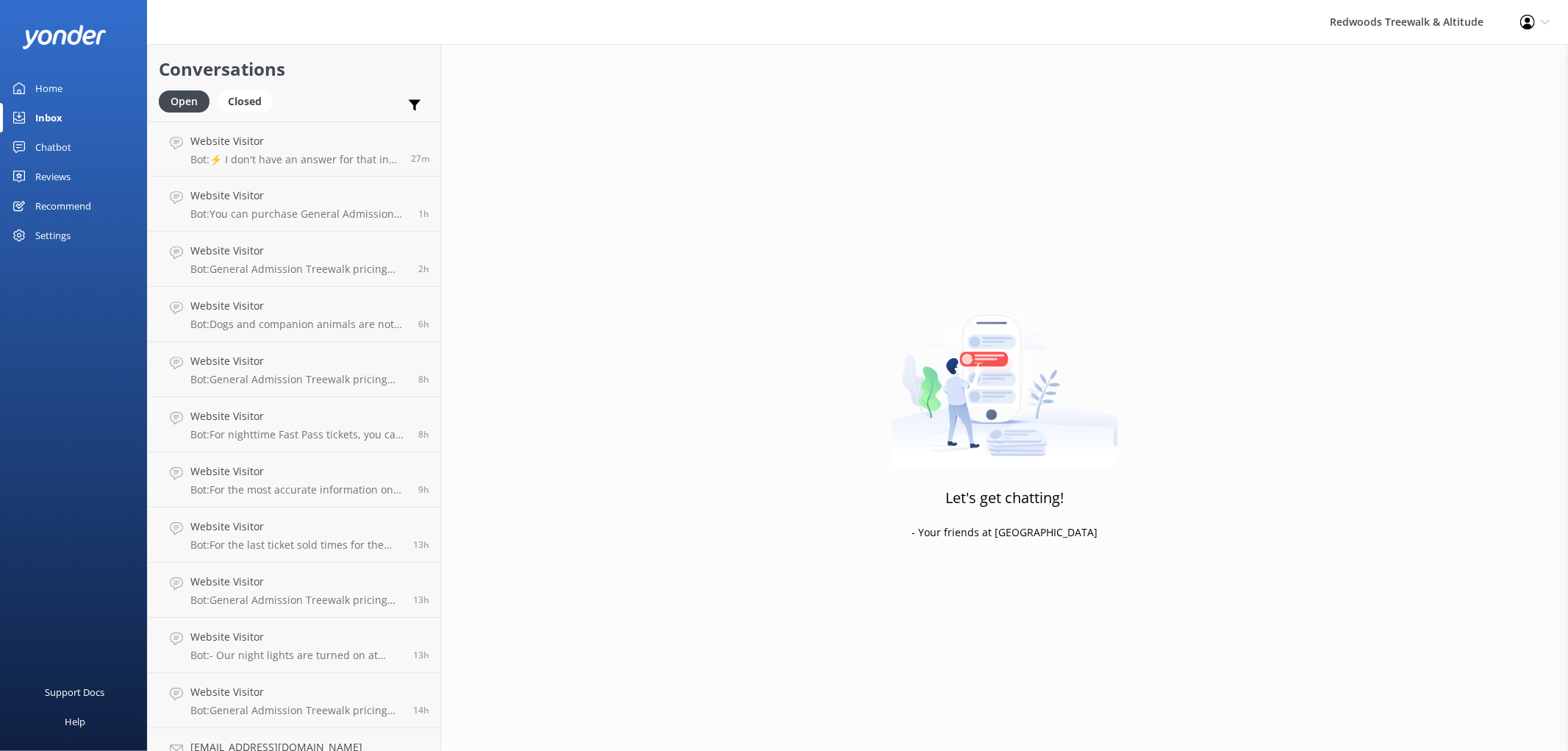
click at [78, 82] on link "Home" at bounding box center [74, 89] width 147 height 30
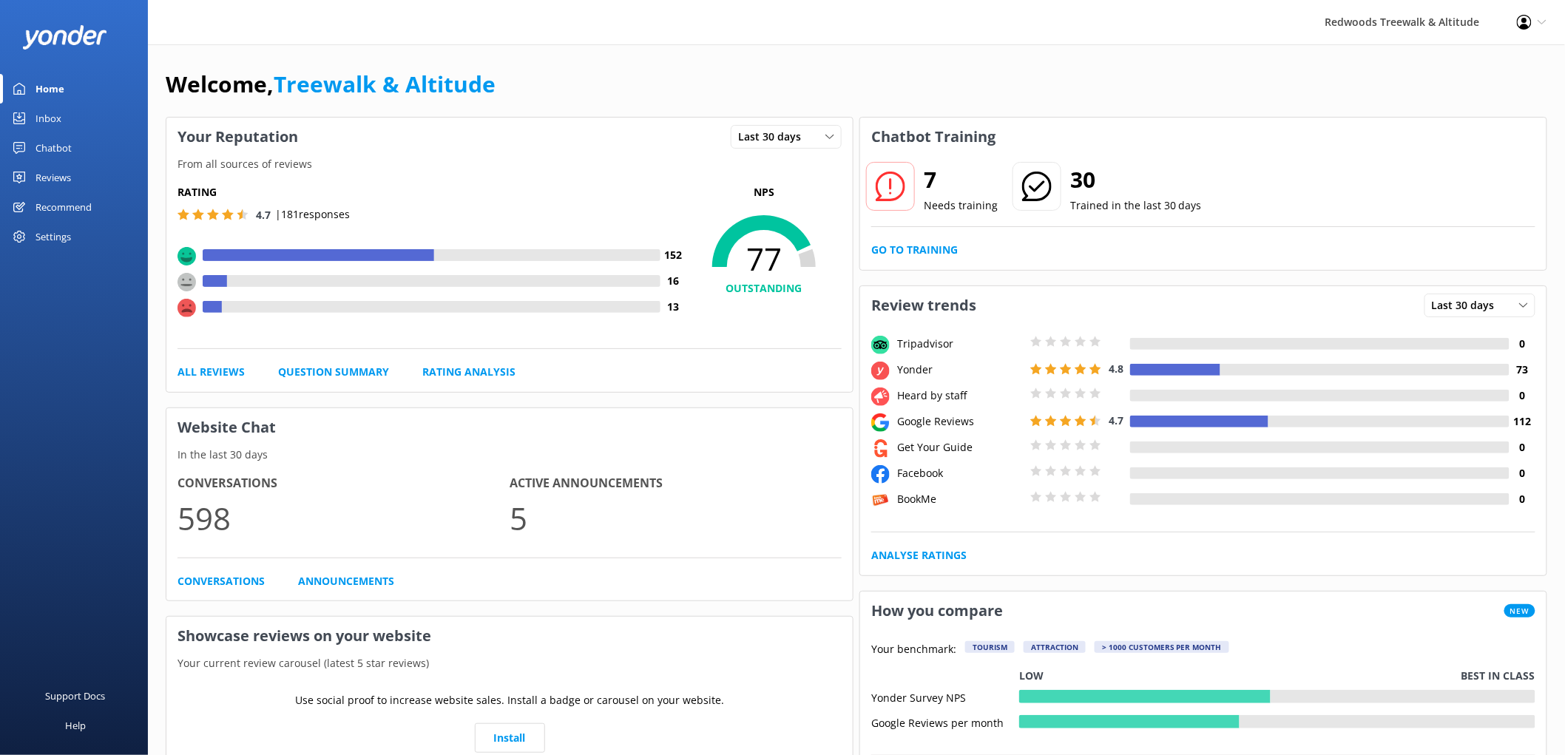
click at [86, 189] on link "Reviews" at bounding box center [74, 178] width 148 height 30
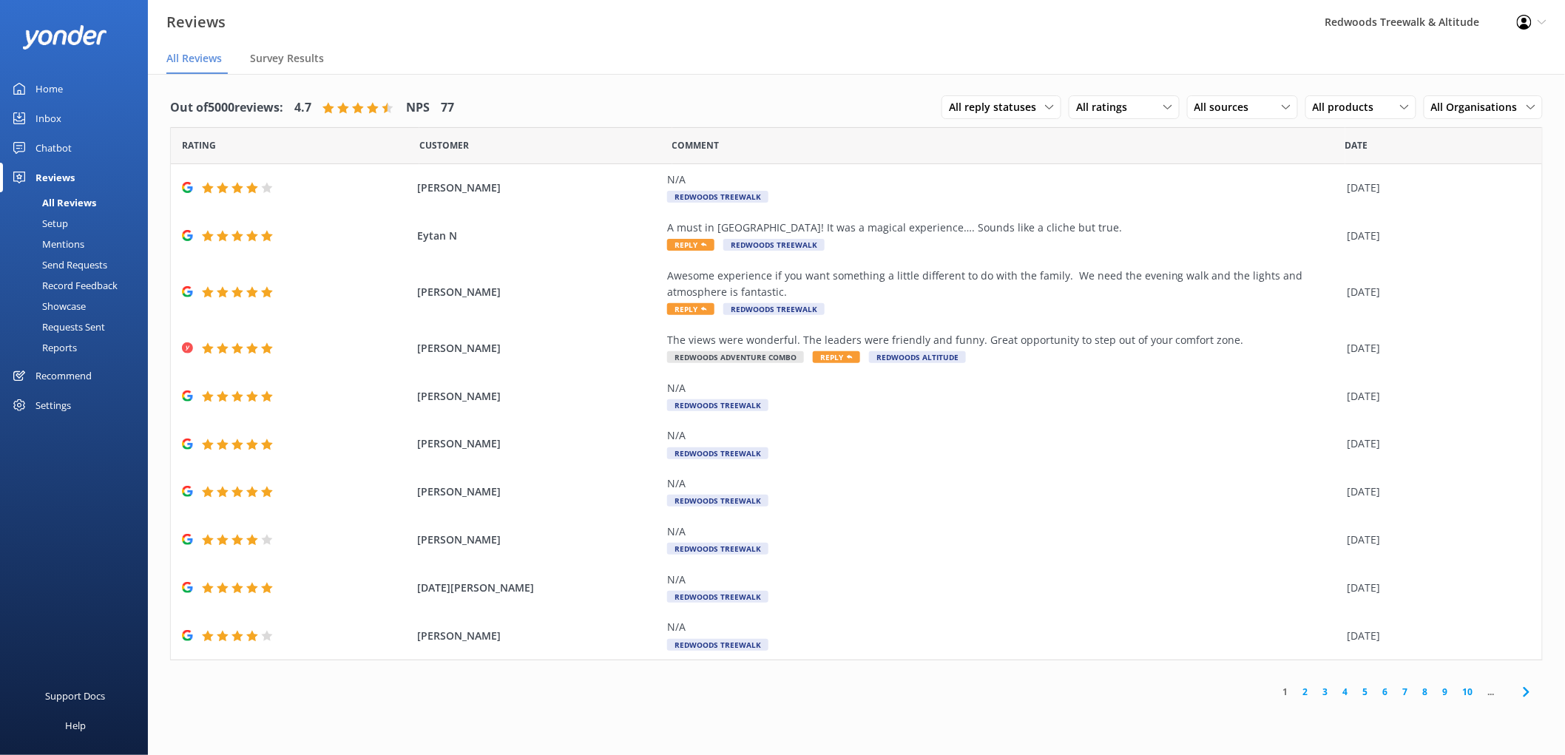
click at [92, 78] on link "Home" at bounding box center [74, 89] width 148 height 30
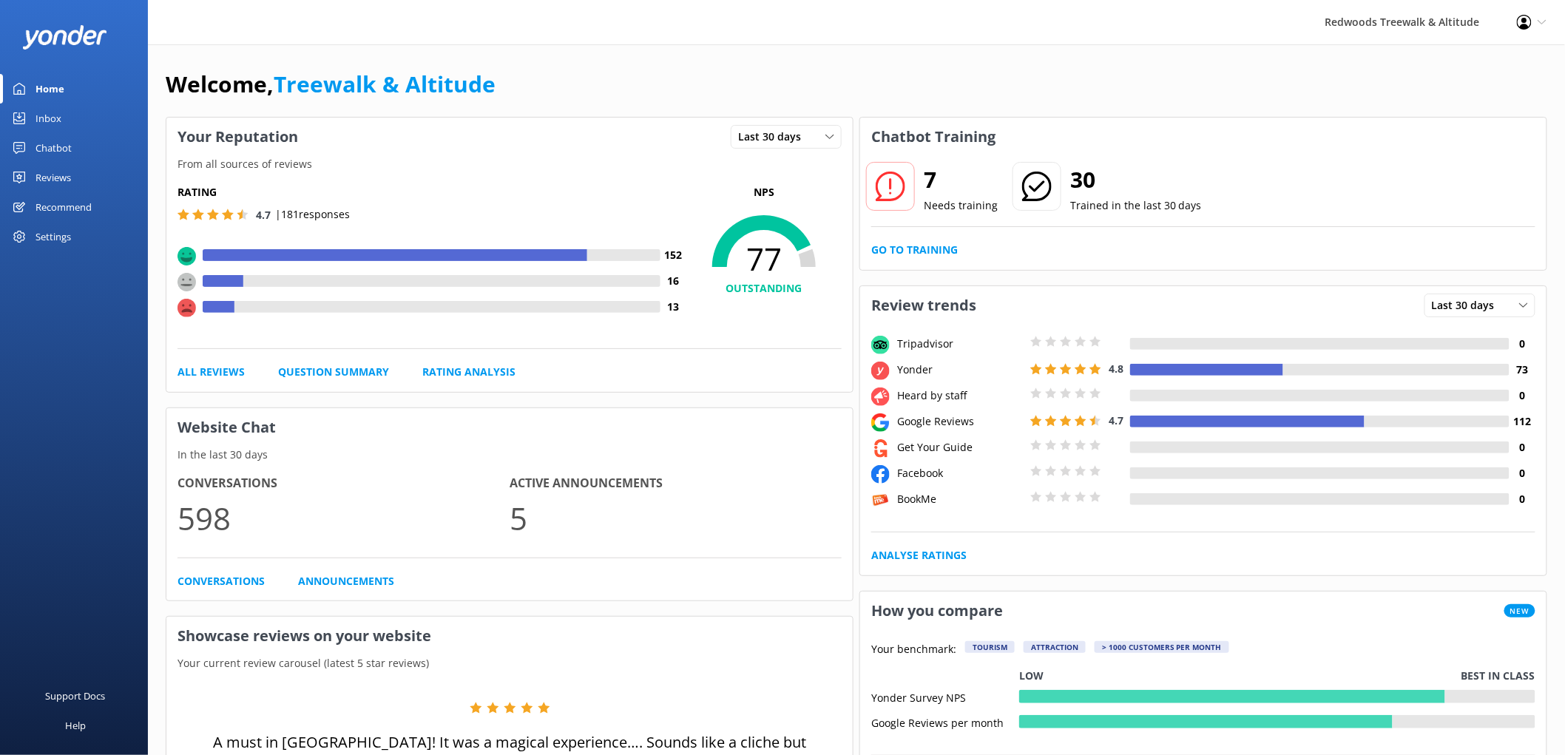
click at [55, 181] on div "Reviews" at bounding box center [52, 178] width 35 height 30
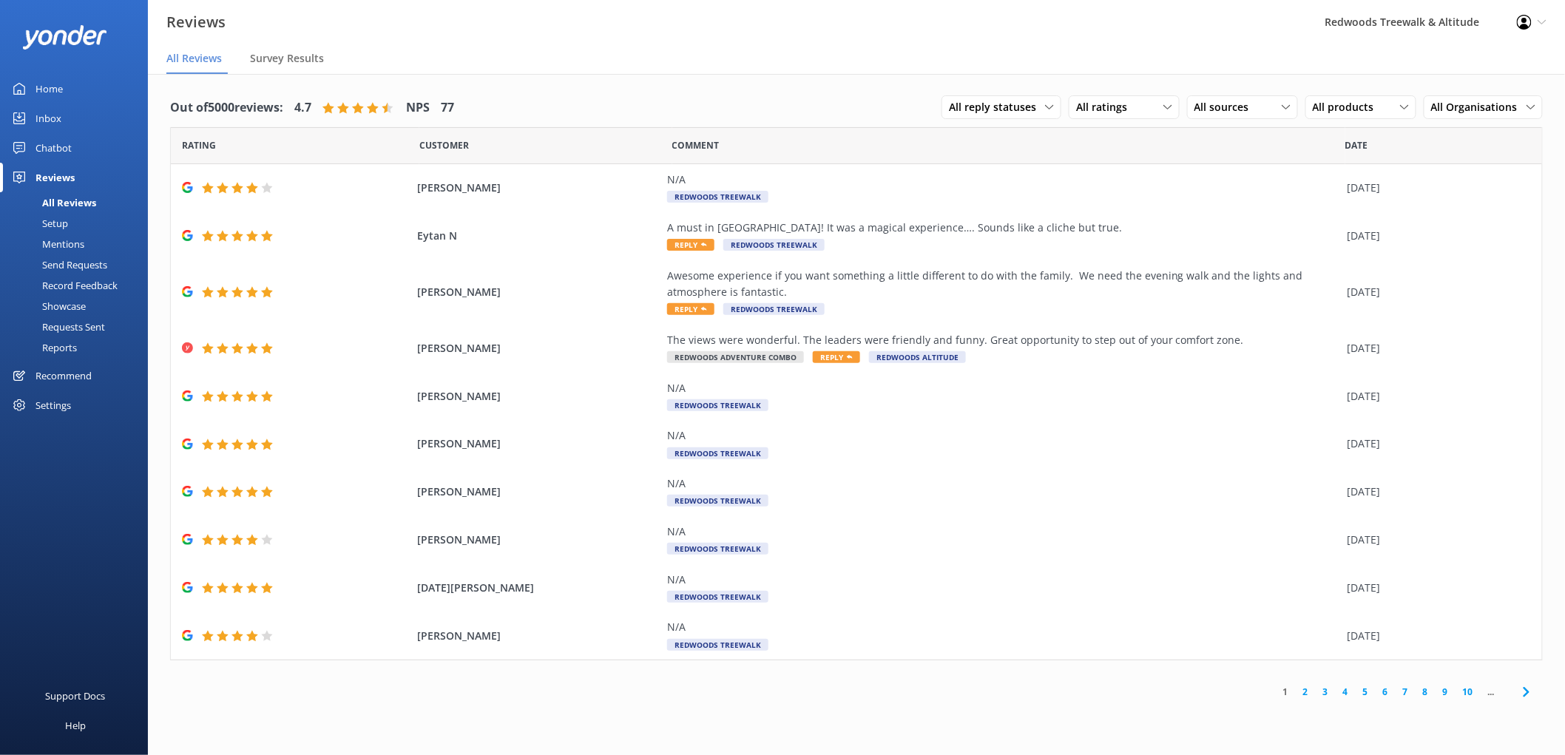
click at [56, 108] on div "Inbox" at bounding box center [48, 119] width 26 height 30
